Goal: Information Seeking & Learning: Learn about a topic

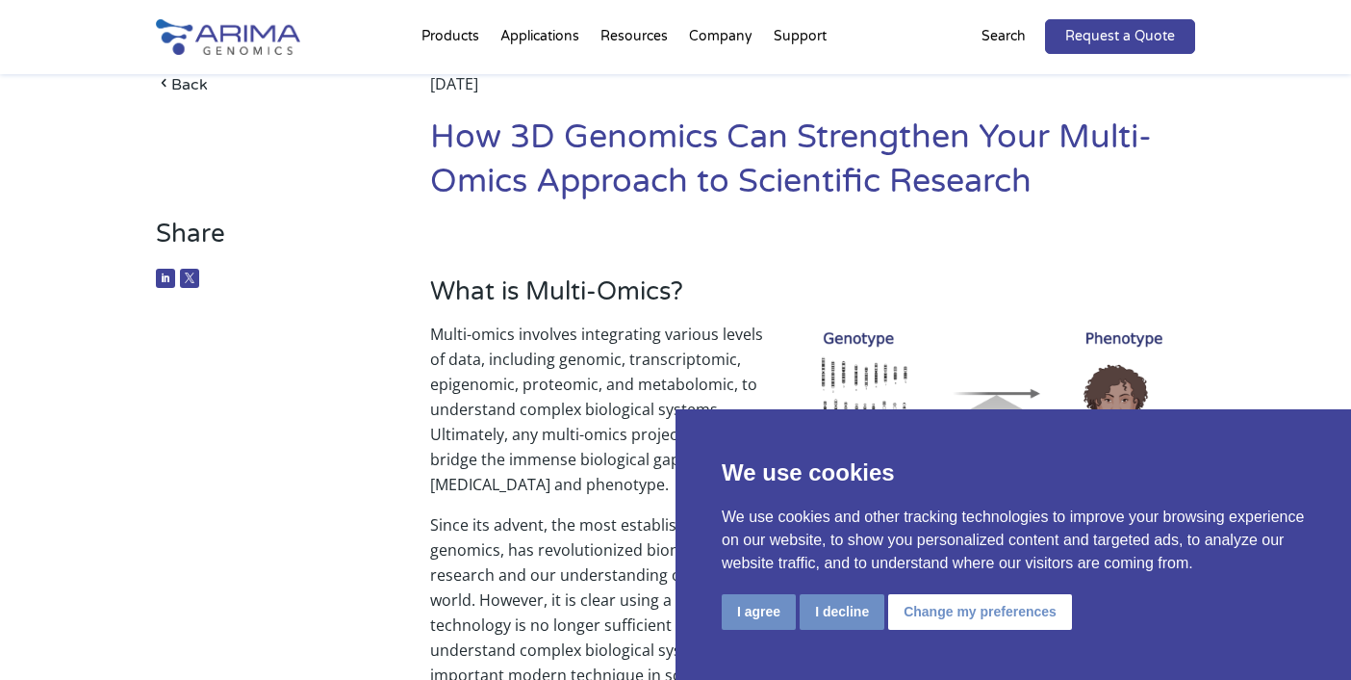
scroll to position [221, 0]
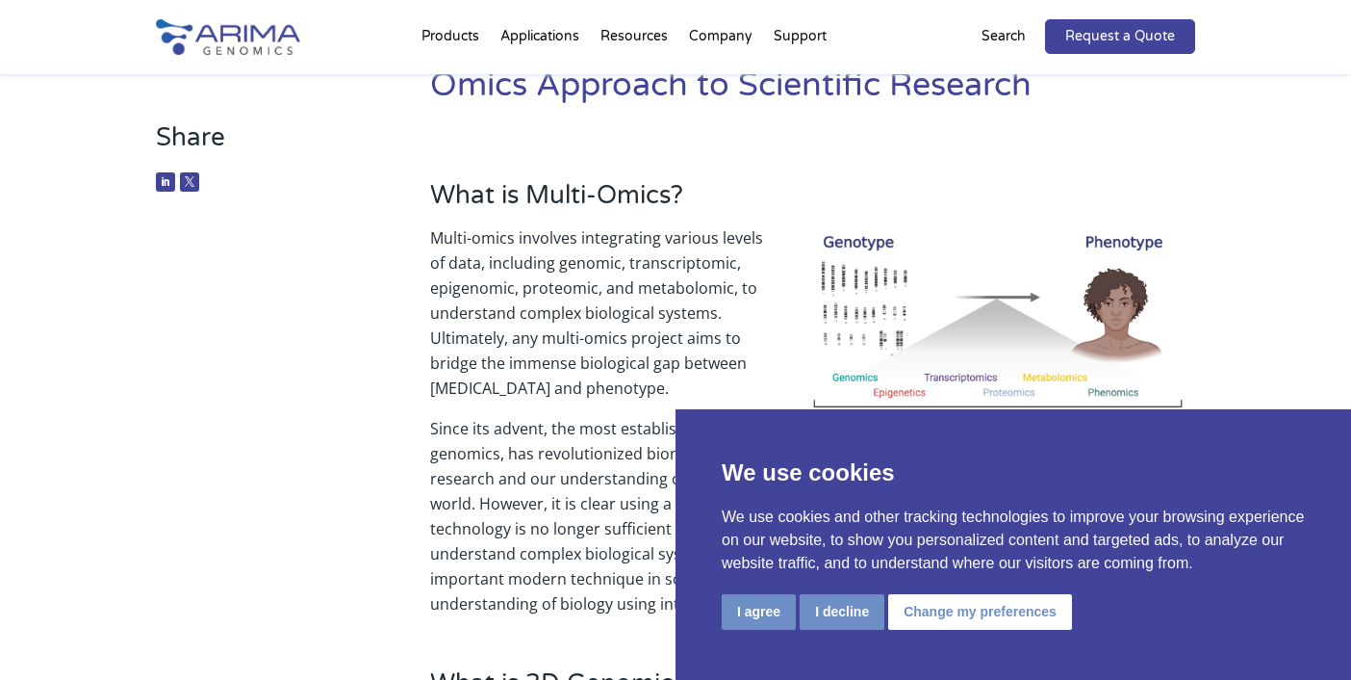
click at [838, 611] on button "I decline" at bounding box center [842, 612] width 85 height 36
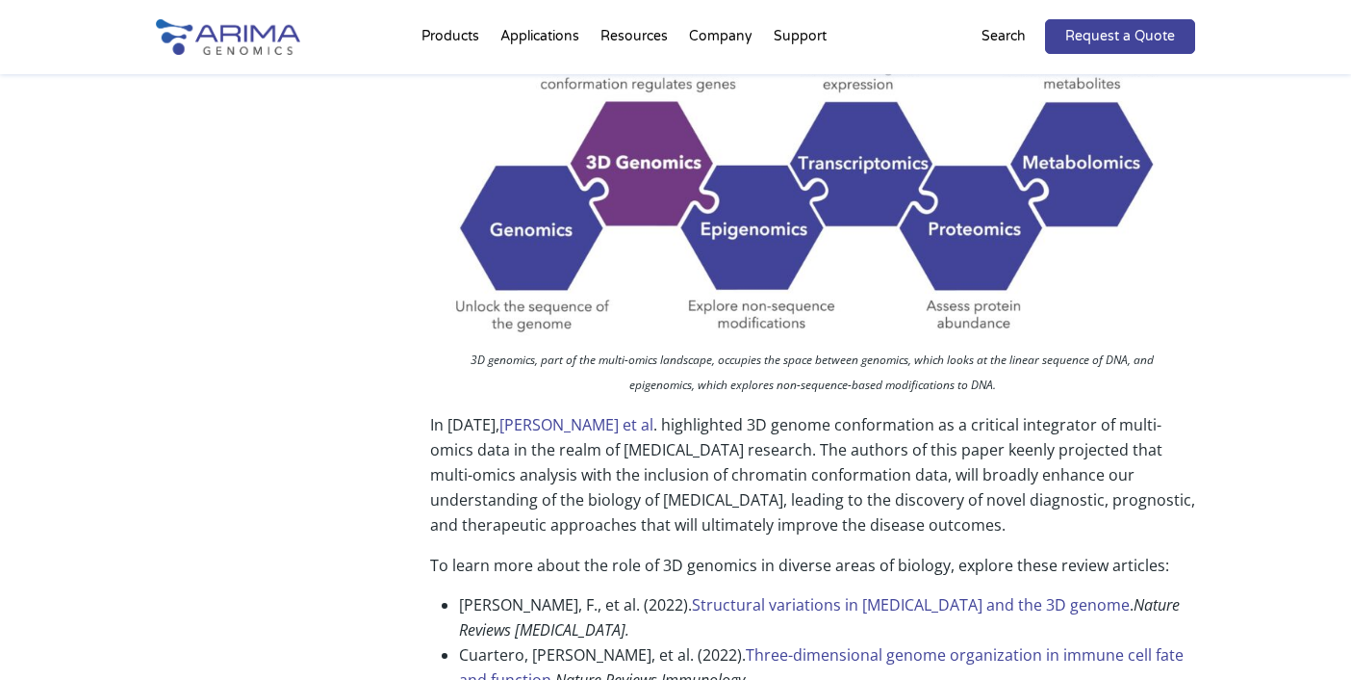
scroll to position [1738, 0]
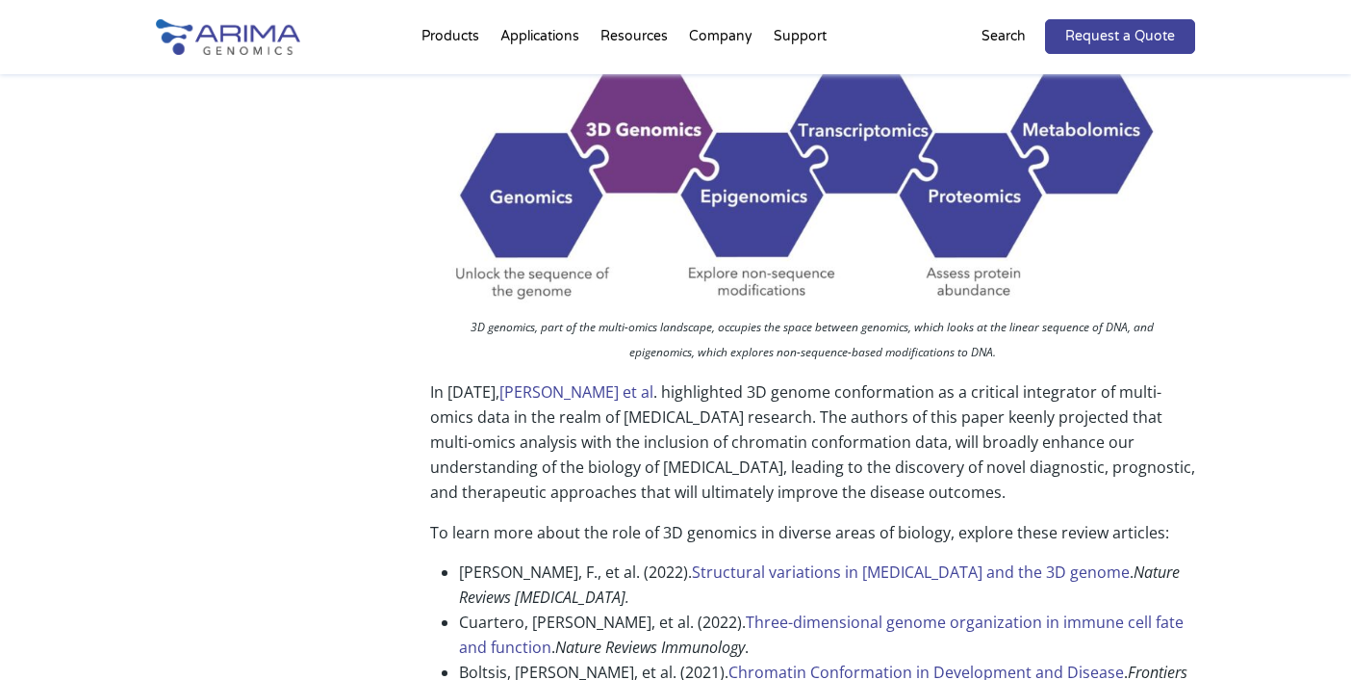
click at [845, 561] on link "Structural variations in cancer and the 3D genome" at bounding box center [911, 571] width 438 height 21
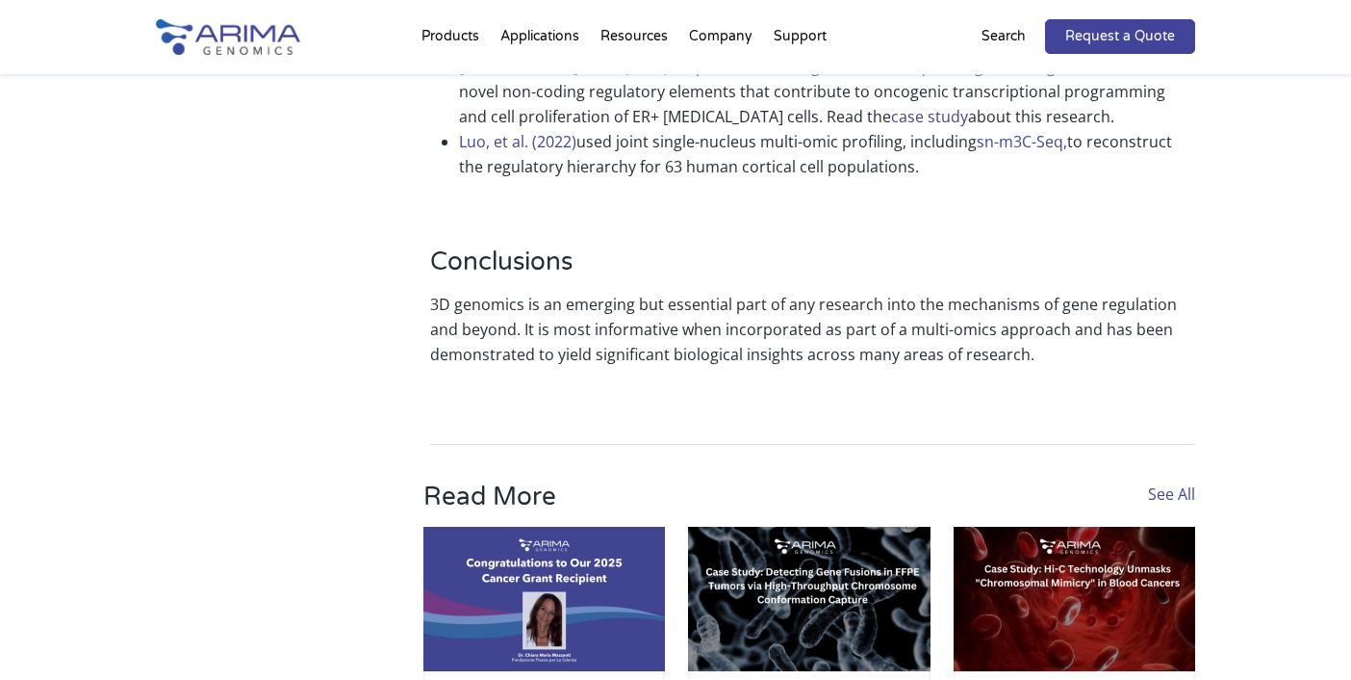
scroll to position [5035, 0]
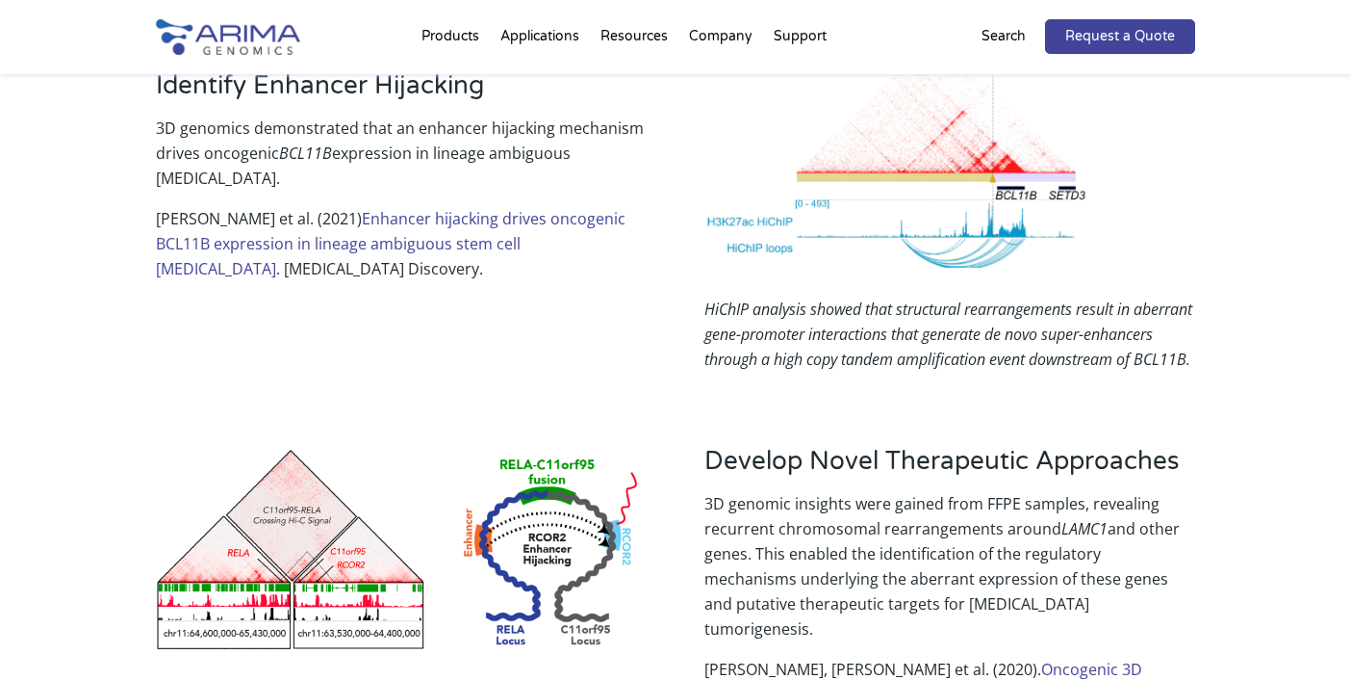
scroll to position [2958, 0]
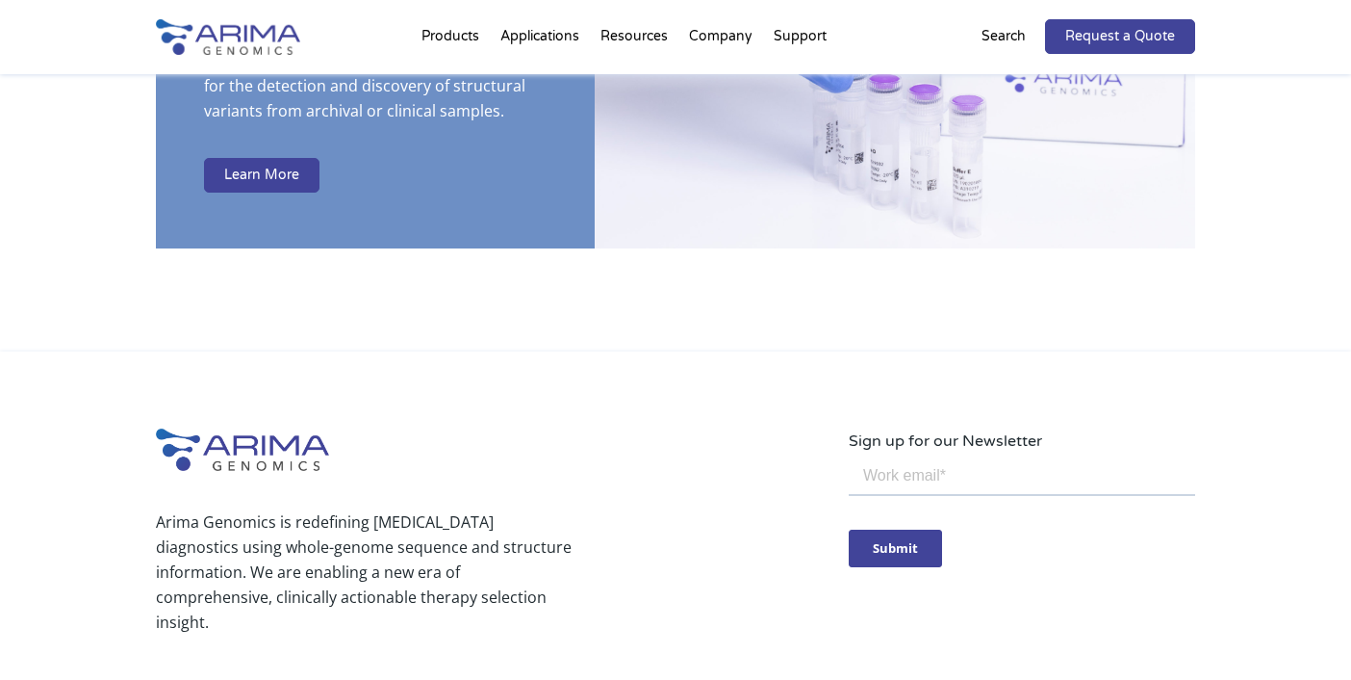
scroll to position [5121, 0]
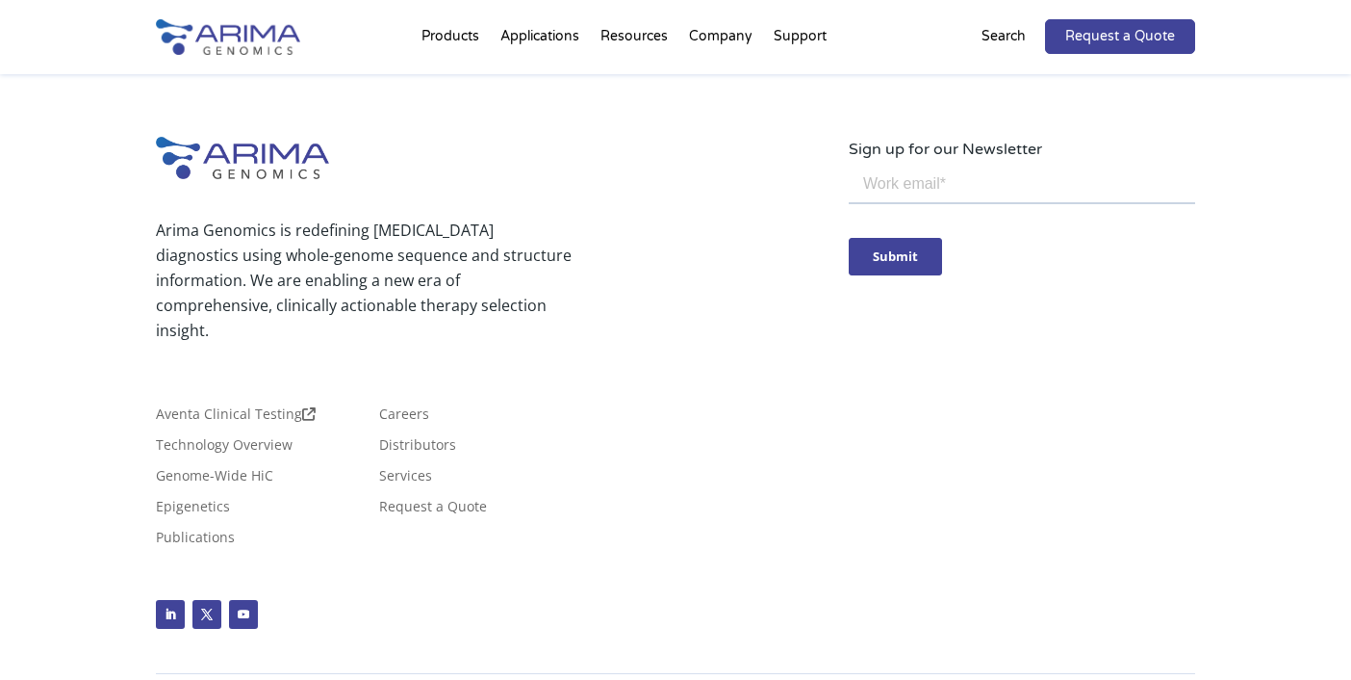
scroll to position [4165, 0]
